Goal: Task Accomplishment & Management: Manage account settings

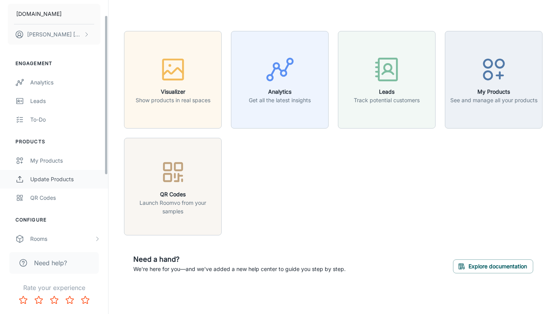
scroll to position [24, 0]
click at [43, 196] on div "QR Codes" at bounding box center [65, 196] width 70 height 9
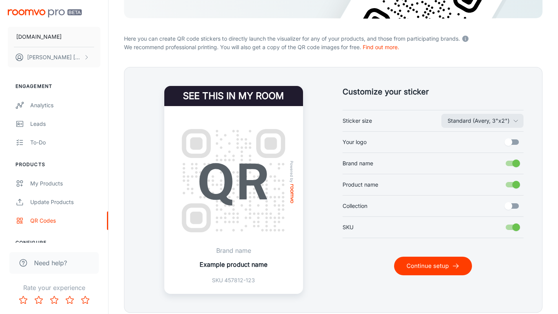
scroll to position [157, 0]
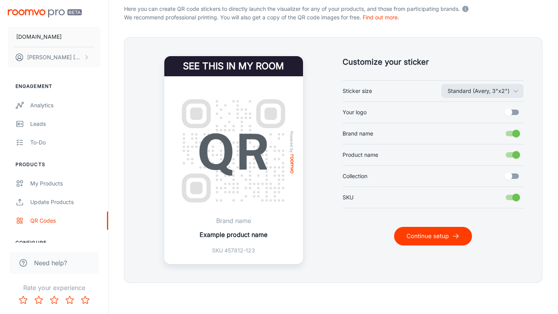
click at [423, 231] on button "Continue setup" at bounding box center [433, 236] width 78 height 19
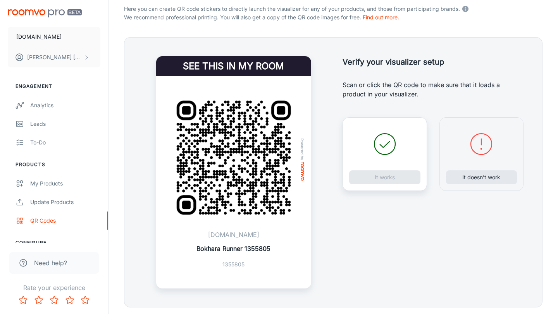
click at [383, 182] on div "It works" at bounding box center [384, 154] width 84 height 74
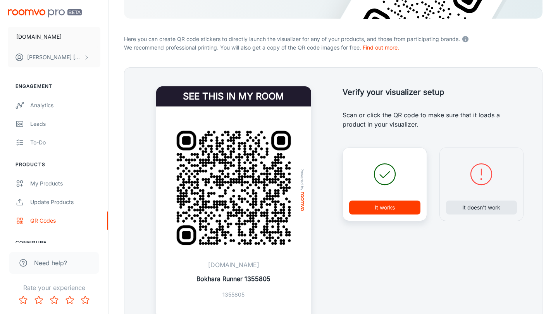
scroll to position [181, 0]
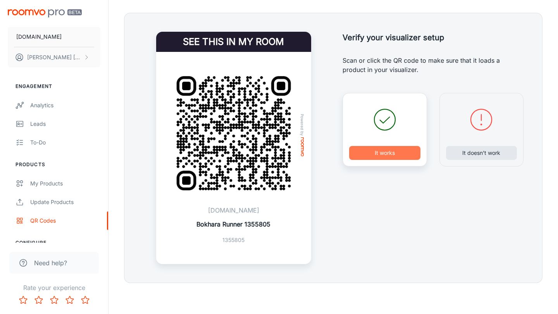
click at [394, 147] on button "It works" at bounding box center [384, 153] width 71 height 14
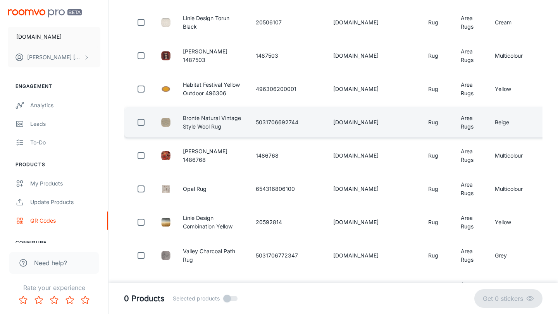
scroll to position [0, 0]
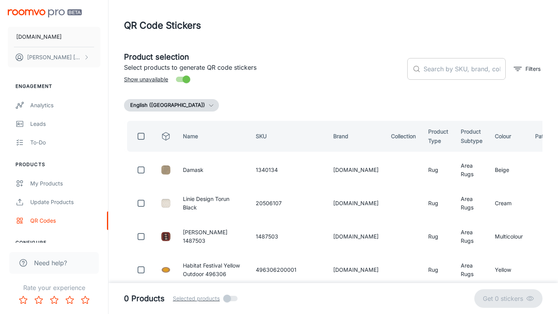
click at [442, 70] on input "text" at bounding box center [464, 69] width 82 height 22
paste input "654316808623"
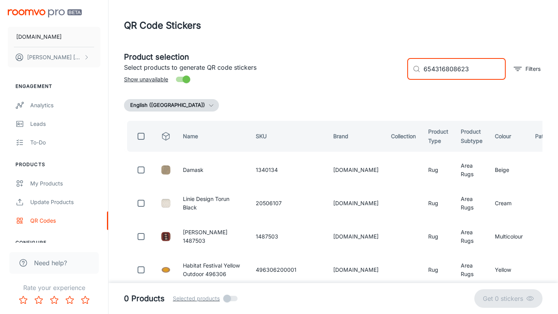
type input "654316808623"
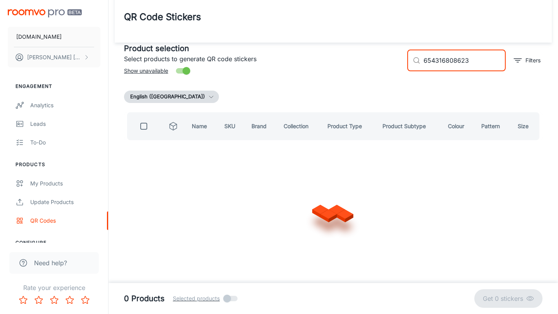
checkbox input "true"
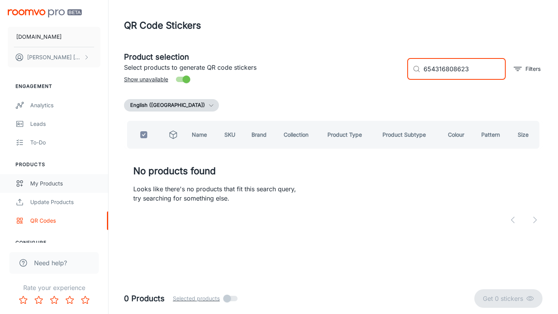
click at [46, 186] on div "My Products" at bounding box center [65, 183] width 70 height 9
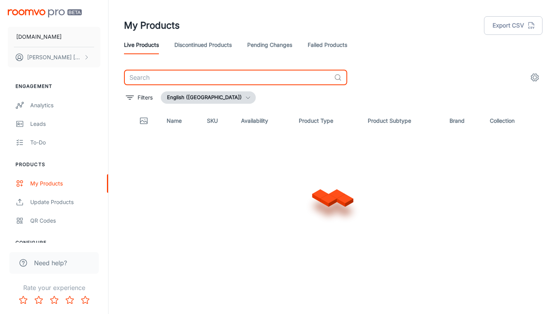
click at [228, 79] on input "text" at bounding box center [227, 77] width 207 height 15
paste input "654316808623"
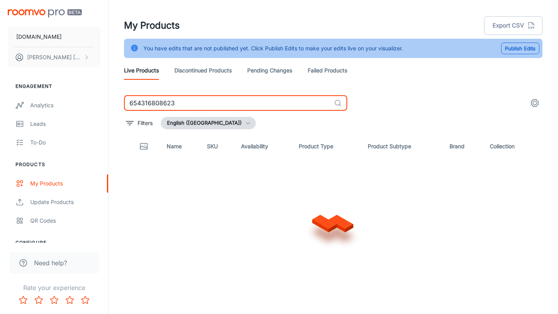
type input "654316808623"
click at [131, 105] on input "654316808623" at bounding box center [227, 102] width 207 height 15
click at [181, 103] on input "654316808623" at bounding box center [227, 102] width 207 height 15
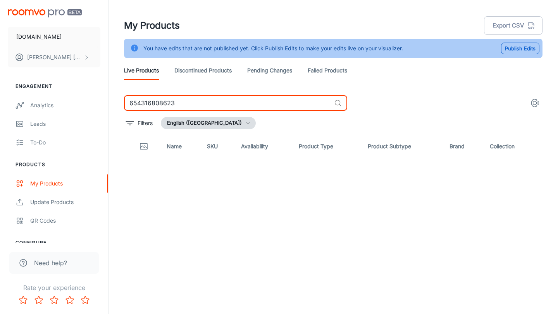
click at [221, 105] on input "654316808623" at bounding box center [227, 102] width 207 height 15
click at [275, 70] on link "Pending Changes" at bounding box center [269, 70] width 45 height 19
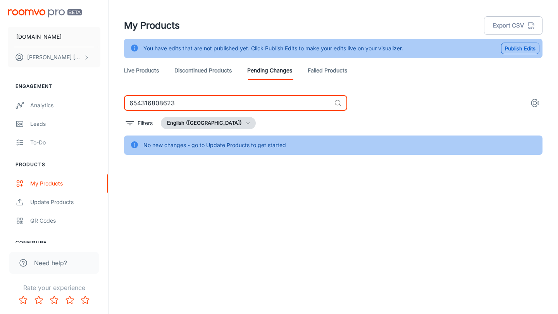
click at [203, 106] on input "654316808623" at bounding box center [227, 102] width 207 height 15
click at [219, 71] on link "Discontinued Products" at bounding box center [202, 70] width 57 height 19
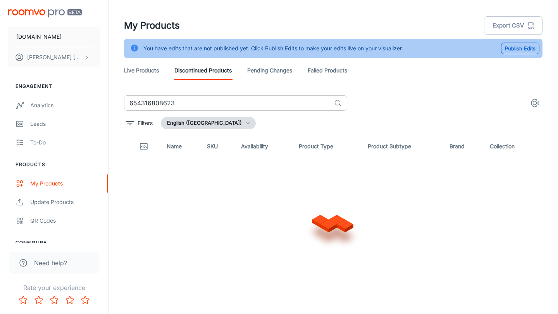
click at [229, 108] on input "654316808623" at bounding box center [227, 102] width 207 height 15
click at [325, 64] on link "Failed Products" at bounding box center [328, 70] width 40 height 19
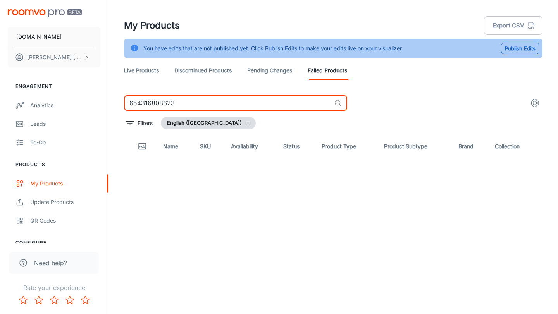
click at [228, 109] on input "654316808623" at bounding box center [227, 102] width 207 height 15
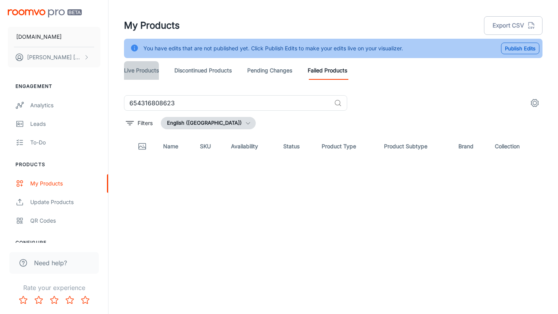
click at [138, 71] on link "Live Products" at bounding box center [141, 70] width 35 height 19
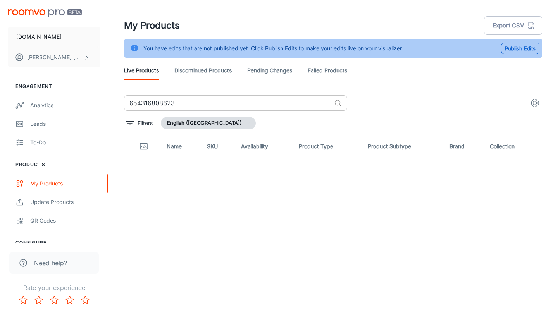
click at [199, 103] on input "654316808623" at bounding box center [227, 102] width 207 height 15
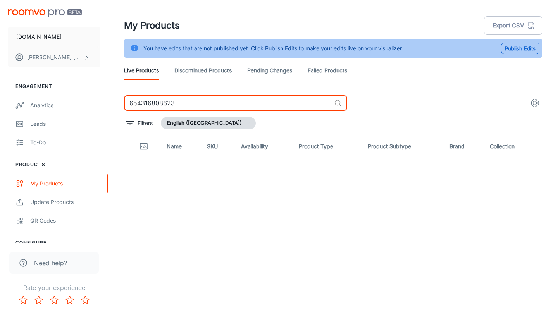
click at [199, 103] on input "654316808623" at bounding box center [227, 102] width 207 height 15
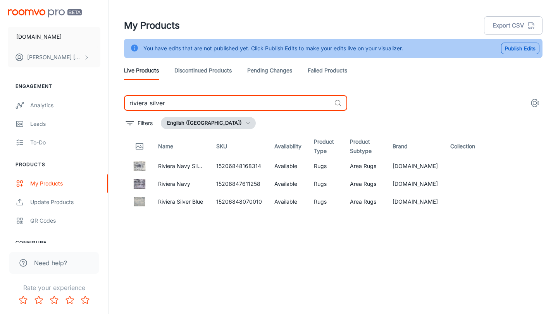
type input "riviera silver"
click at [157, 201] on td "Riviera Silver Blue" at bounding box center [181, 202] width 58 height 18
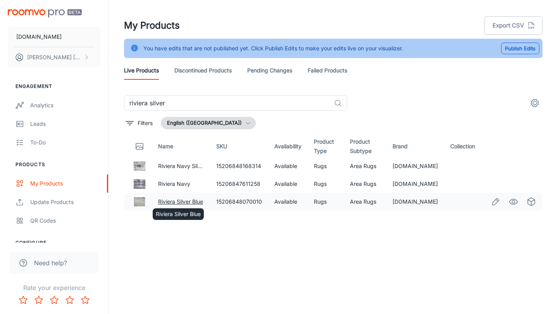
click at [167, 202] on link "Riviera Silver Blue" at bounding box center [180, 201] width 45 height 7
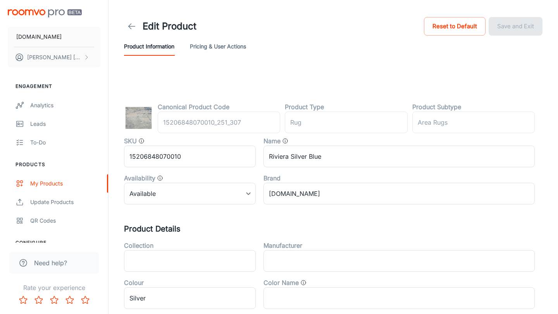
click at [231, 51] on button "Pricing & User Actions" at bounding box center [218, 46] width 56 height 19
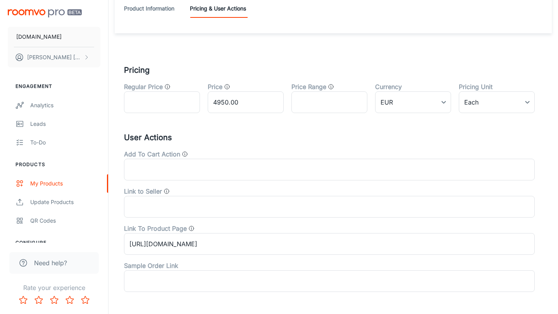
scroll to position [65, 0]
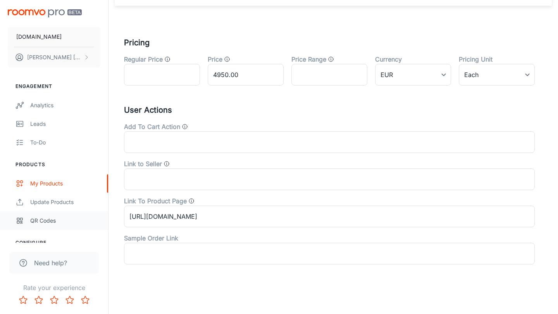
click at [48, 220] on div "QR Codes" at bounding box center [65, 221] width 70 height 9
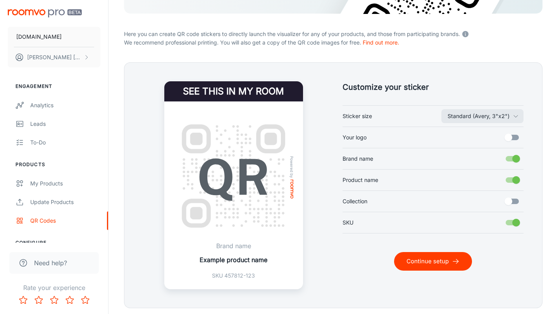
scroll to position [157, 0]
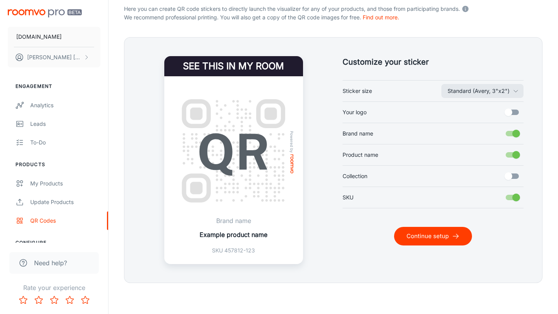
click at [421, 238] on button "Continue setup" at bounding box center [433, 236] width 78 height 19
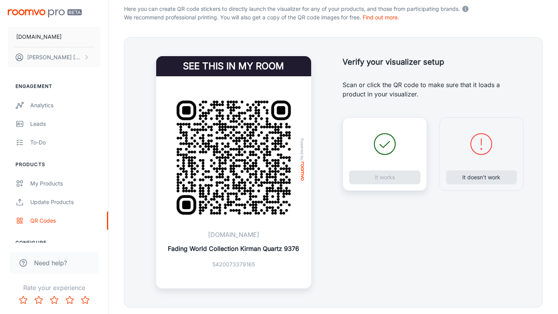
scroll to position [181, 0]
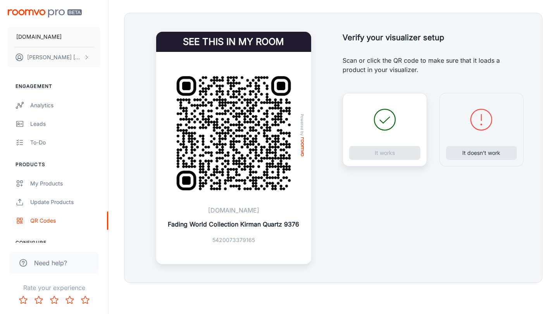
click at [381, 91] on div "Verify your visualizer setup Verify your setup Scan or click the QR code to mak…" at bounding box center [424, 138] width 200 height 251
click at [374, 117] on circle at bounding box center [384, 119] width 21 height 21
click at [402, 145] on div "It works" at bounding box center [384, 130] width 84 height 74
click at [394, 160] on div "It works" at bounding box center [384, 130] width 84 height 74
click at [261, 182] on img at bounding box center [233, 133] width 136 height 136
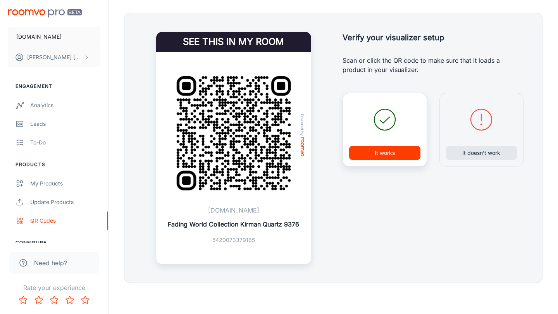
click at [365, 153] on button "It works" at bounding box center [384, 153] width 71 height 14
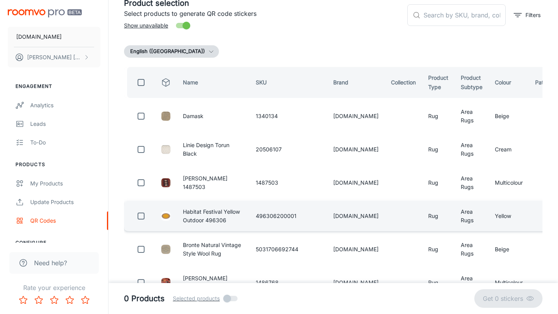
scroll to position [0, 0]
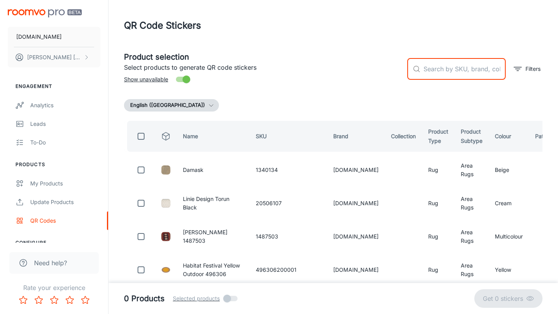
click at [471, 76] on input "text" at bounding box center [464, 69] width 82 height 22
type input "riviera silver blue"
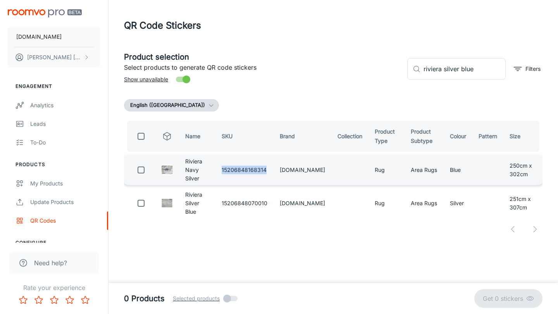
drag, startPoint x: 275, startPoint y: 165, endPoint x: 229, endPoint y: 166, distance: 46.5
click at [229, 166] on td "15206848168314" at bounding box center [244, 170] width 58 height 30
copy td "15206848168314"
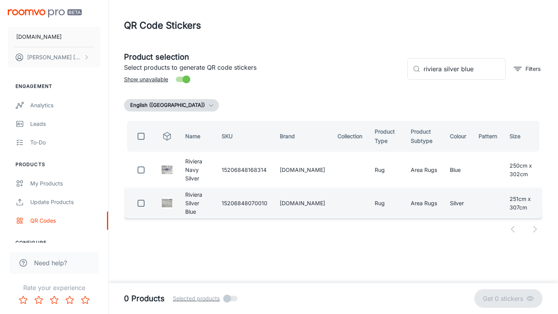
click at [250, 189] on td "15206848070010" at bounding box center [244, 203] width 58 height 30
drag, startPoint x: 279, startPoint y: 189, endPoint x: 230, endPoint y: 189, distance: 48.4
click at [230, 189] on td "15206848070010" at bounding box center [244, 203] width 58 height 30
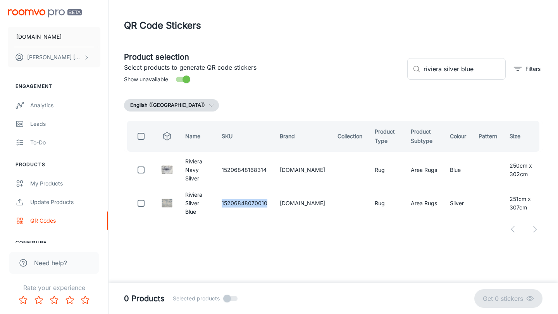
copy td "15206848070010"
click at [260, 237] on div "QR Code Stickers Product selection Select products to generate QR code stickers…" at bounding box center [332, 137] width 449 height 274
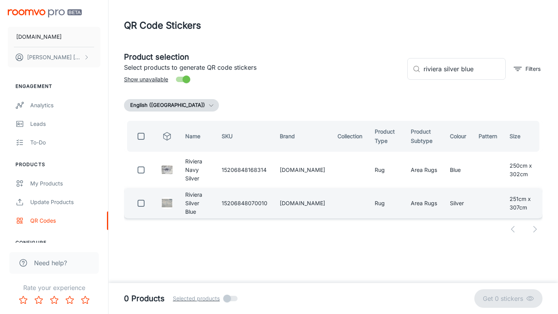
click at [169, 198] on img at bounding box center [167, 204] width 12 height 12
click at [184, 190] on td "Riviera Silver Blue" at bounding box center [197, 203] width 36 height 30
click at [197, 190] on td "Riviera Silver Blue" at bounding box center [197, 203] width 36 height 30
click at [197, 188] on td "Riviera Silver Blue" at bounding box center [197, 203] width 36 height 30
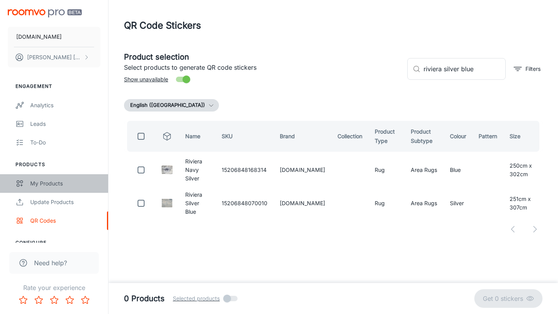
click at [41, 185] on div "My Products" at bounding box center [65, 183] width 70 height 9
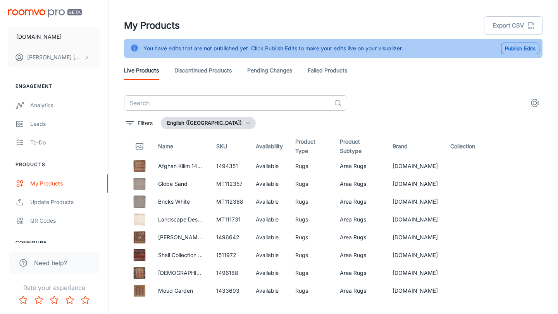
click at [244, 102] on input "text" at bounding box center [227, 102] width 207 height 15
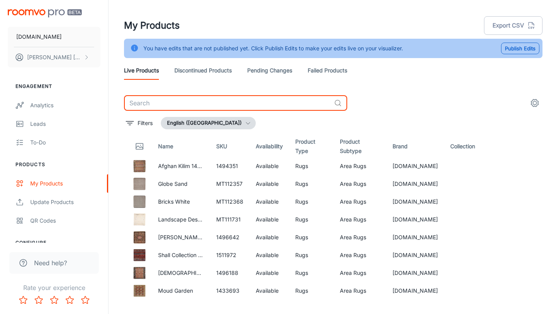
click at [176, 107] on input "text" at bounding box center [227, 102] width 207 height 15
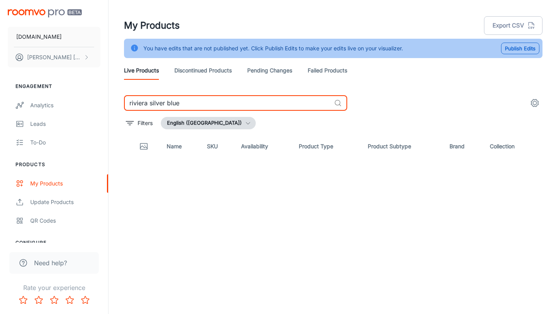
type input "riviera silver blue"
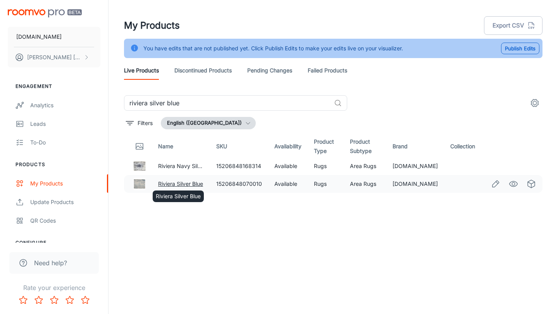
click at [187, 183] on link "Riviera Silver Blue" at bounding box center [180, 184] width 45 height 7
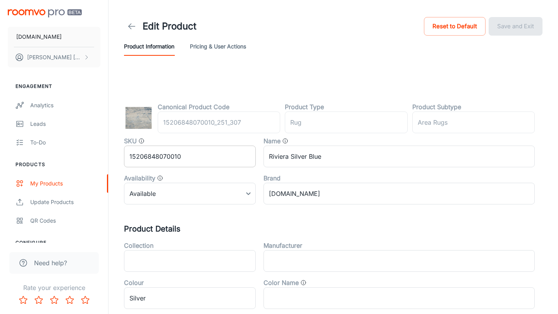
click at [175, 157] on input "15206848070010" at bounding box center [190, 157] width 132 height 22
click at [52, 203] on div "Update Products" at bounding box center [65, 202] width 70 height 9
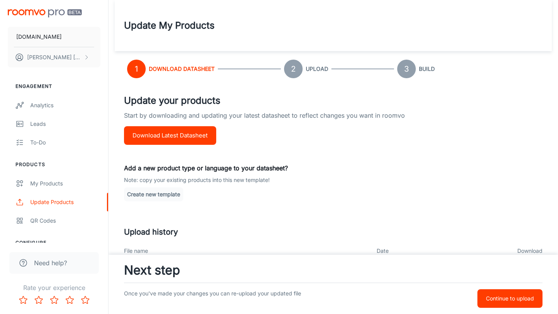
scroll to position [73, 0]
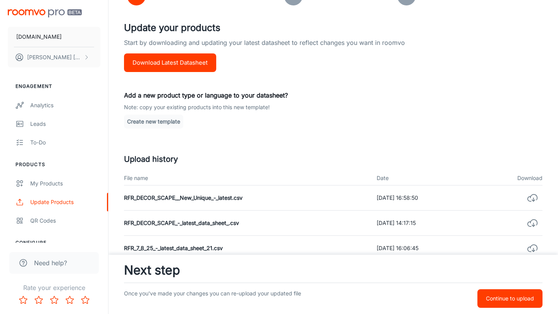
click at [240, 207] on td "RFR_DECOR_SCAPE__New_Unique_-_latest.csv" at bounding box center [247, 198] width 246 height 25
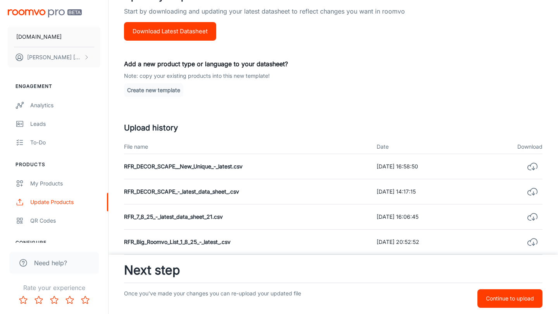
scroll to position [221, 0]
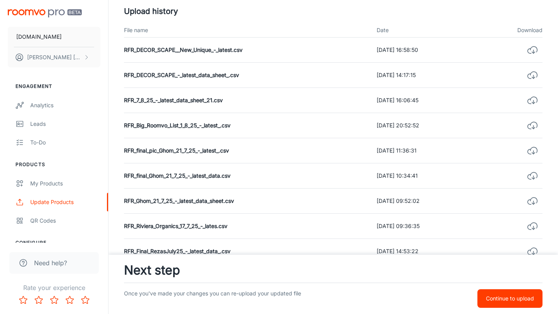
click at [215, 127] on td "RFR_Big_Roomvo_List_1_8_25_-_latest_.csv" at bounding box center [247, 125] width 246 height 25
click at [211, 125] on td "RFR_Big_Roomvo_List_1_8_25_-_latest_.csv" at bounding box center [247, 125] width 246 height 25
click at [529, 227] on icon "button" at bounding box center [532, 226] width 11 height 11
